Goal: Register for event/course

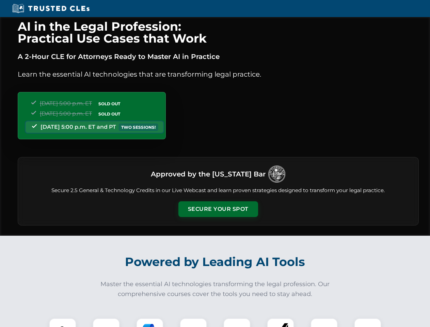
click at [218, 209] on button "Secure Your Spot" at bounding box center [219, 209] width 80 height 16
click at [63, 323] on img at bounding box center [63, 332] width 20 height 20
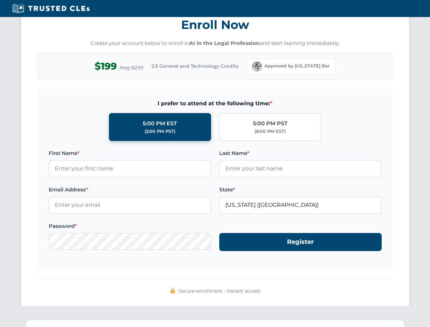
scroll to position [669, 0]
